Goal: Transaction & Acquisition: Purchase product/service

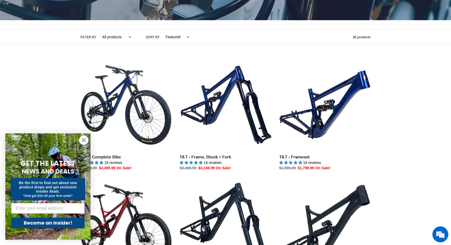
scroll to position [106, 0]
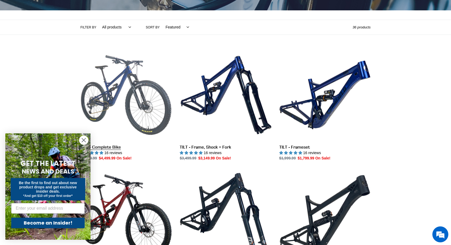
click at [154, 106] on link "TILT - Complete Bike" at bounding box center [125, 106] width 91 height 112
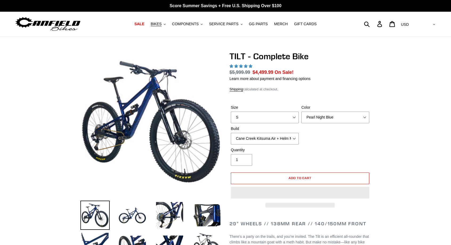
select select "highest-rating"
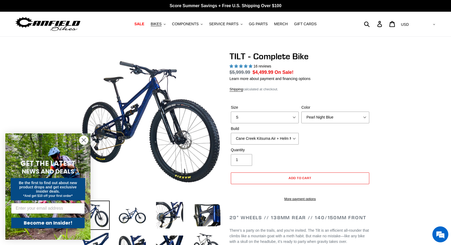
scroll to position [41, 0]
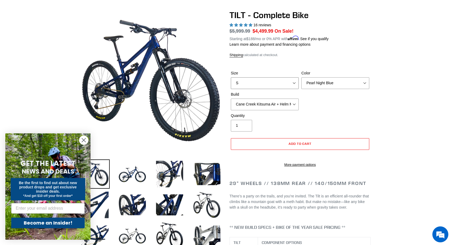
click at [293, 84] on select "S M L" at bounding box center [265, 83] width 68 height 12
select select "L"
click at [231, 77] on select "S M L" at bounding box center [265, 83] width 68 height 12
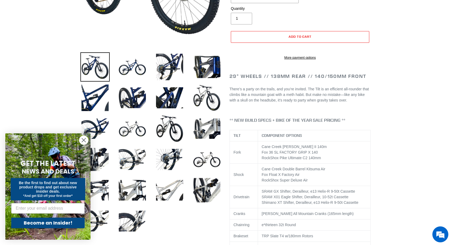
scroll to position [149, 0]
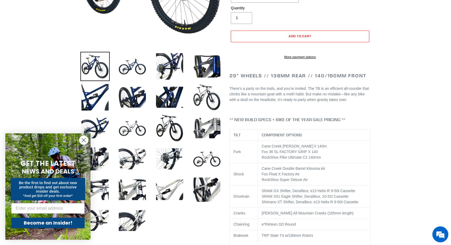
click at [84, 146] on form "GET THE LATEST NEWS AND DEALS Be the first to find out about new product drops …" at bounding box center [47, 187] width 85 height 106
click at [84, 143] on circle "Close dialog" at bounding box center [83, 140] width 9 height 9
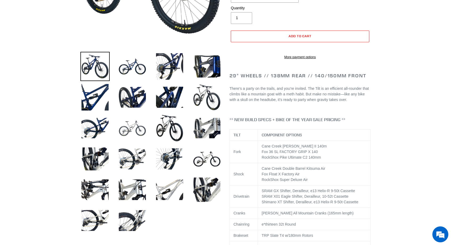
click at [124, 132] on img at bounding box center [132, 128] width 29 height 29
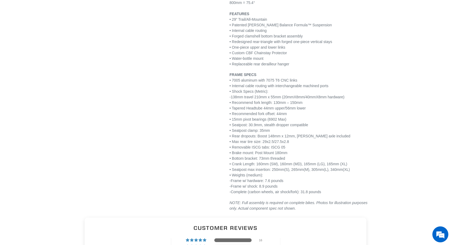
scroll to position [835, 0]
